Goal: Information Seeking & Learning: Learn about a topic

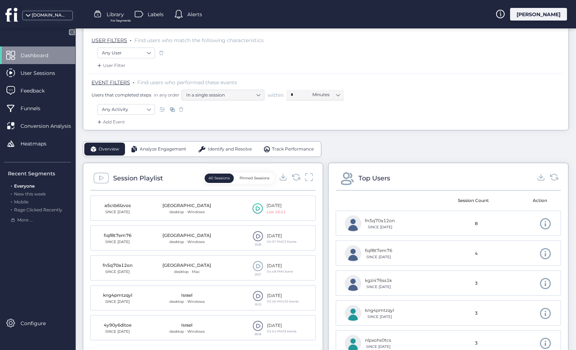
click at [258, 209] on icon at bounding box center [258, 208] width 10 height 11
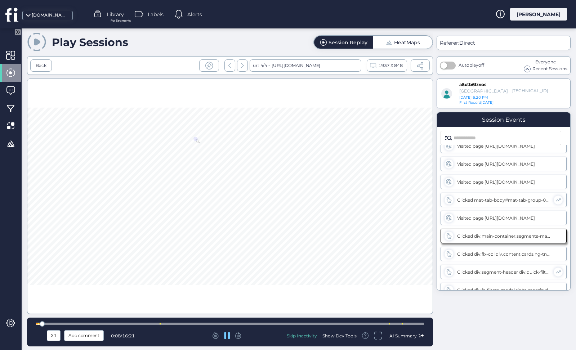
scroll to position [17, 0]
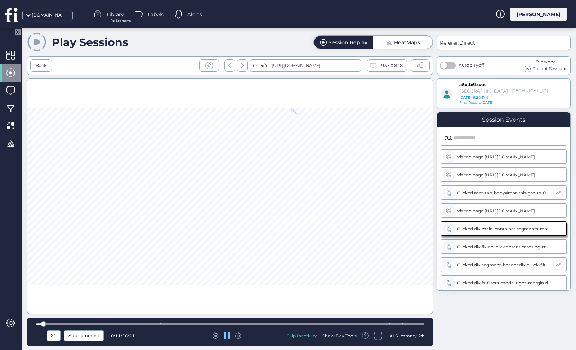
click at [77, 323] on div at bounding box center [230, 324] width 388 height 3
click at [123, 322] on div at bounding box center [230, 324] width 388 height 5
click at [152, 323] on div at bounding box center [230, 324] width 388 height 5
click at [174, 323] on div at bounding box center [230, 324] width 388 height 5
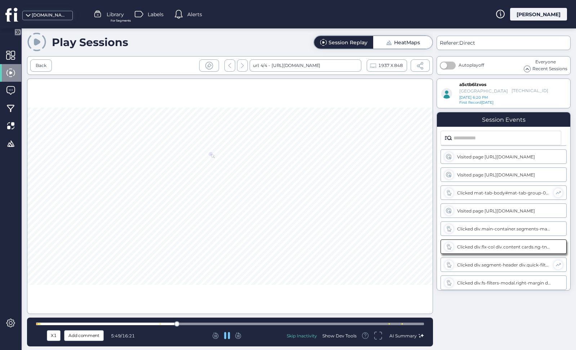
click at [204, 323] on div at bounding box center [230, 324] width 388 height 3
click at [239, 322] on div at bounding box center [230, 324] width 388 height 5
click at [274, 322] on div at bounding box center [230, 324] width 388 height 5
click at [319, 323] on div at bounding box center [230, 324] width 388 height 5
click at [396, 323] on div at bounding box center [230, 324] width 388 height 3
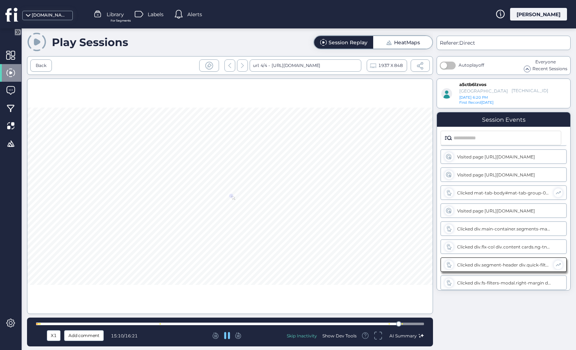
click at [417, 323] on div at bounding box center [230, 324] width 388 height 5
